Goal: Task Accomplishment & Management: Manage account settings

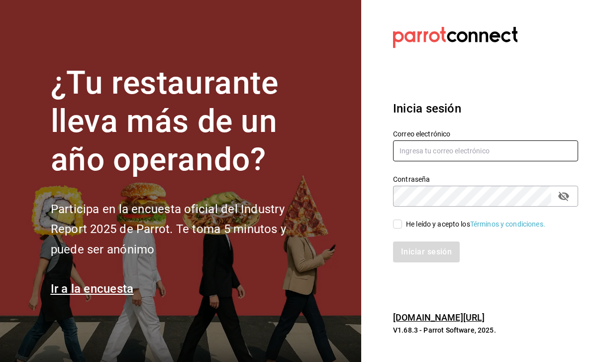
click at [484, 161] on input "text" at bounding box center [485, 150] width 185 height 21
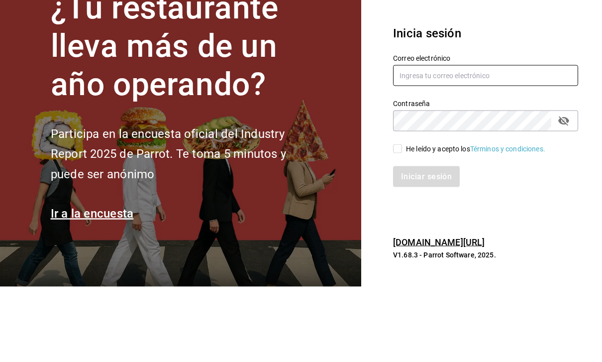
type input "[PERSON_NAME][EMAIL_ADDRESS][DOMAIN_NAME]"
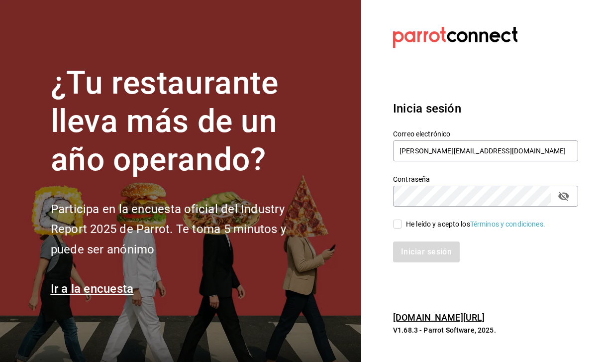
click at [399, 219] on input "He leído y acepto los Términos y condiciones." at bounding box center [397, 223] width 9 height 9
checkbox input "true"
click at [431, 241] on button "Iniciar sesión" at bounding box center [427, 251] width 68 height 21
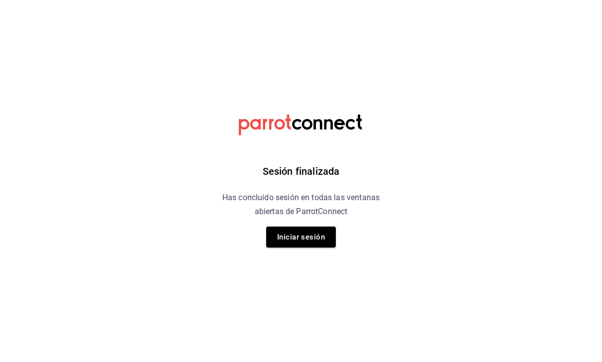
click at [576, 0] on html "Sesión finalizada Has concluido sesión en todas las ventanas abiertas de Parrot…" at bounding box center [301, 0] width 602 height 0
click at [321, 239] on button "Iniciar sesión" at bounding box center [301, 236] width 70 height 21
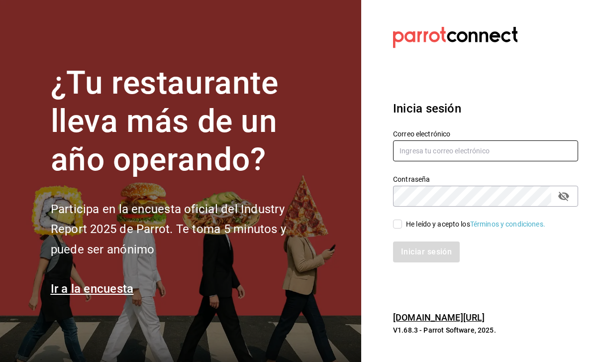
click at [461, 161] on input "text" at bounding box center [485, 150] width 185 height 21
type input "[PERSON_NAME][EMAIL_ADDRESS][DOMAIN_NAME]"
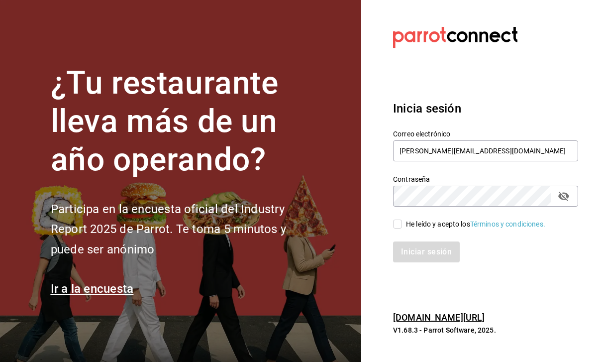
click at [402, 228] on input "He leído y acepto los Términos y condiciones." at bounding box center [397, 223] width 9 height 9
checkbox input "true"
click at [420, 262] on button "Iniciar sesión" at bounding box center [427, 251] width 68 height 21
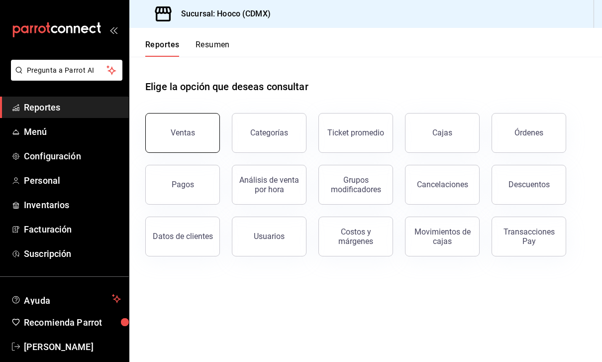
click at [191, 131] on div "Ventas" at bounding box center [183, 132] width 24 height 9
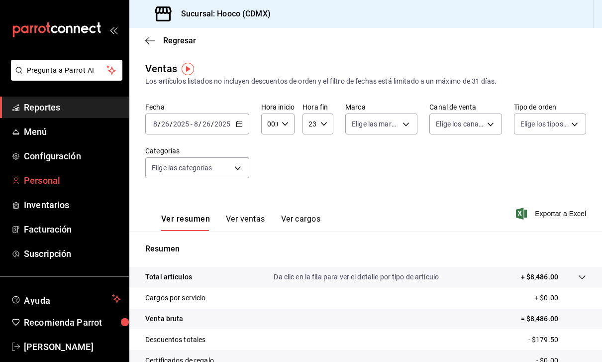
click at [54, 175] on span "Personal" at bounding box center [72, 180] width 97 height 13
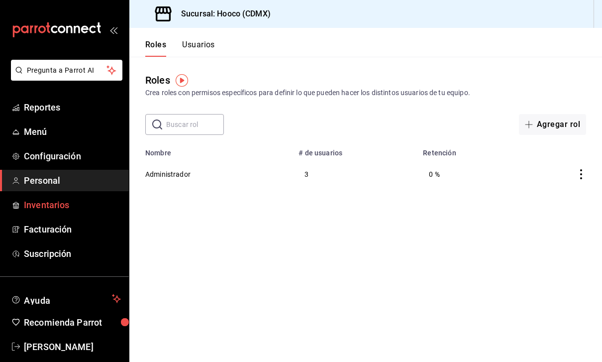
click at [69, 204] on span "Inventarios" at bounding box center [72, 204] width 97 height 13
